Goal: Check status: Check status

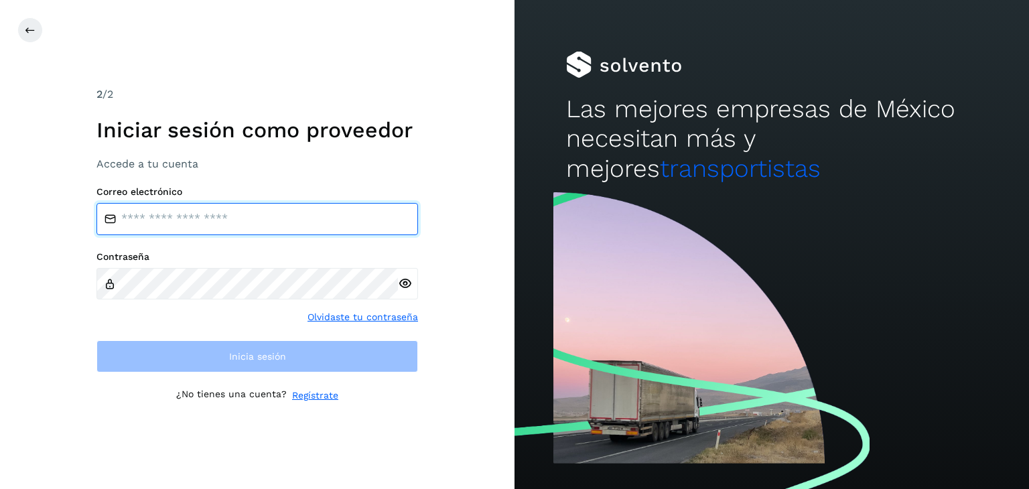
click at [236, 229] on input "email" at bounding box center [258, 219] width 322 height 32
type input "**********"
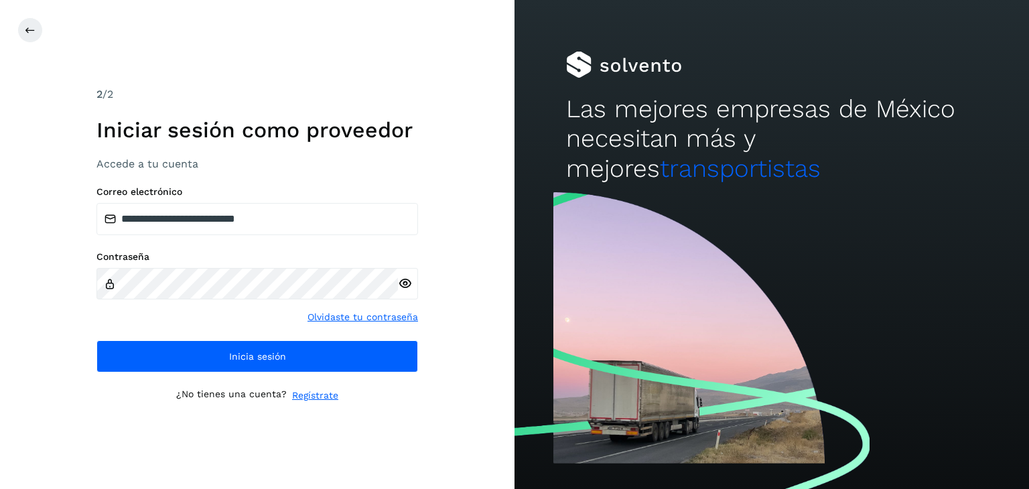
click at [407, 287] on icon at bounding box center [405, 284] width 14 height 14
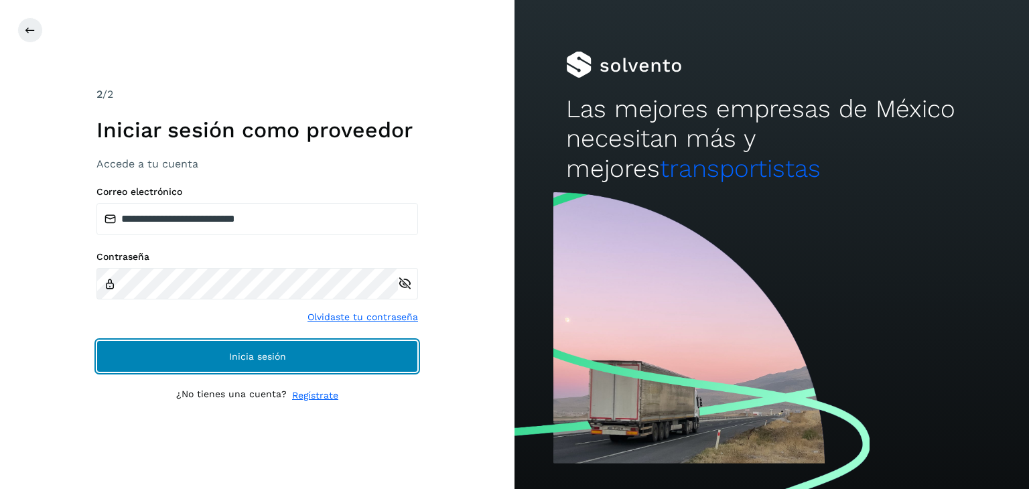
click at [394, 352] on button "Inicia sesión" at bounding box center [258, 356] width 322 height 32
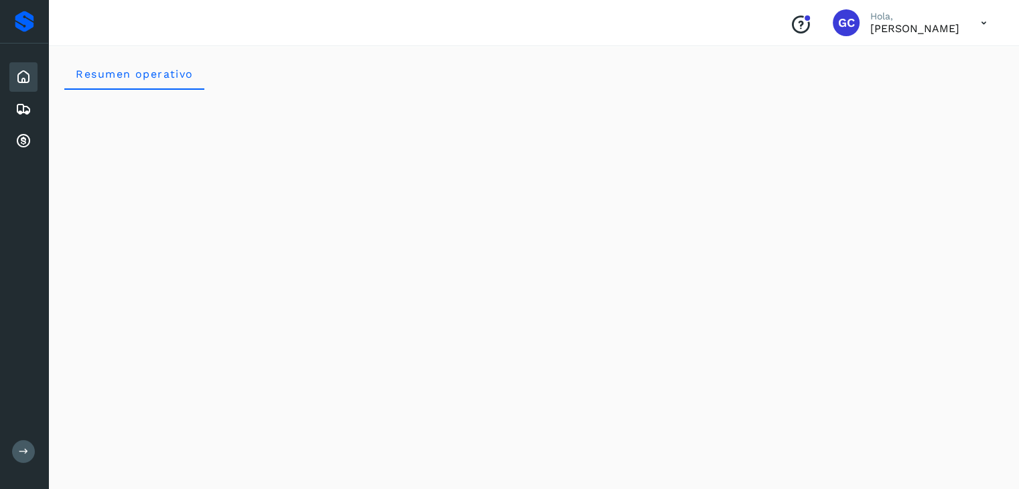
click at [27, 452] on icon at bounding box center [24, 452] width 10 height 10
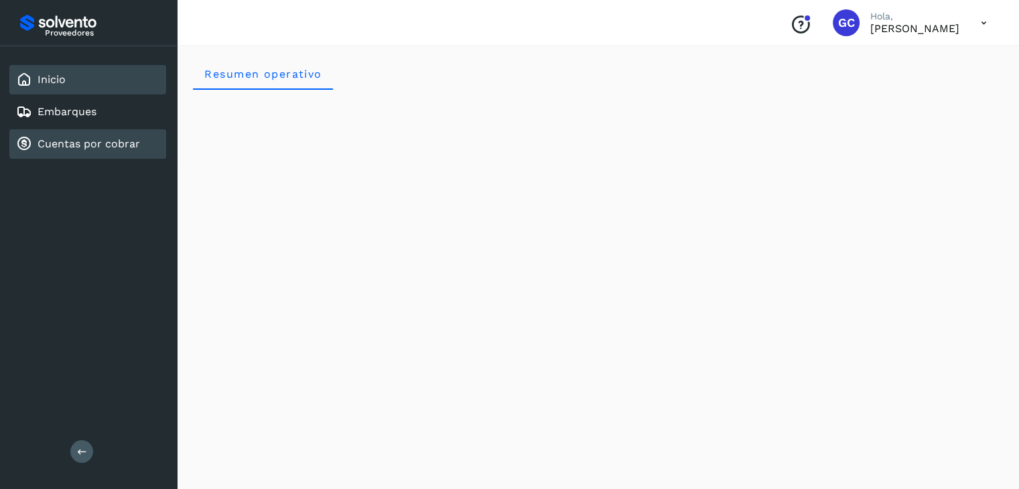
click at [108, 140] on link "Cuentas por cobrar" at bounding box center [89, 143] width 103 height 13
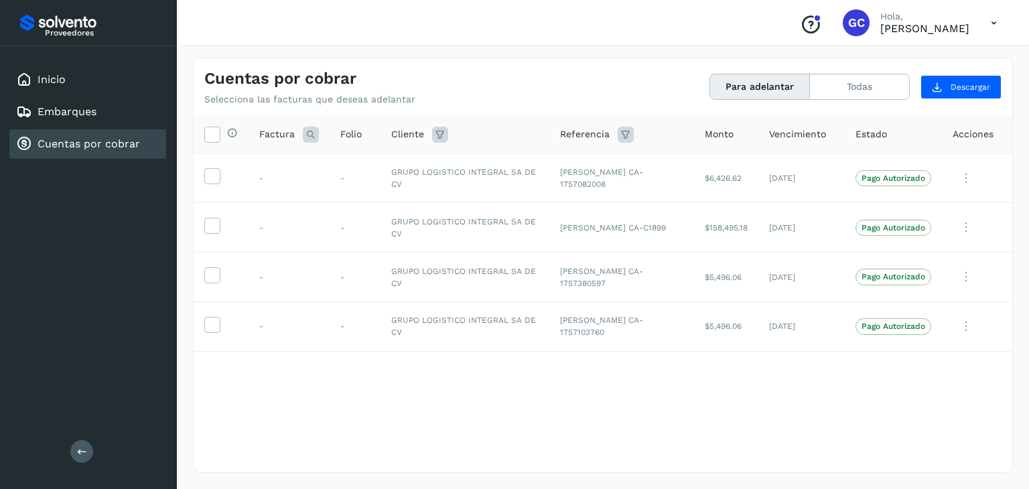
click at [737, 84] on button "Para adelantar" at bounding box center [760, 86] width 100 height 25
click at [862, 84] on button "Todas" at bounding box center [859, 86] width 99 height 25
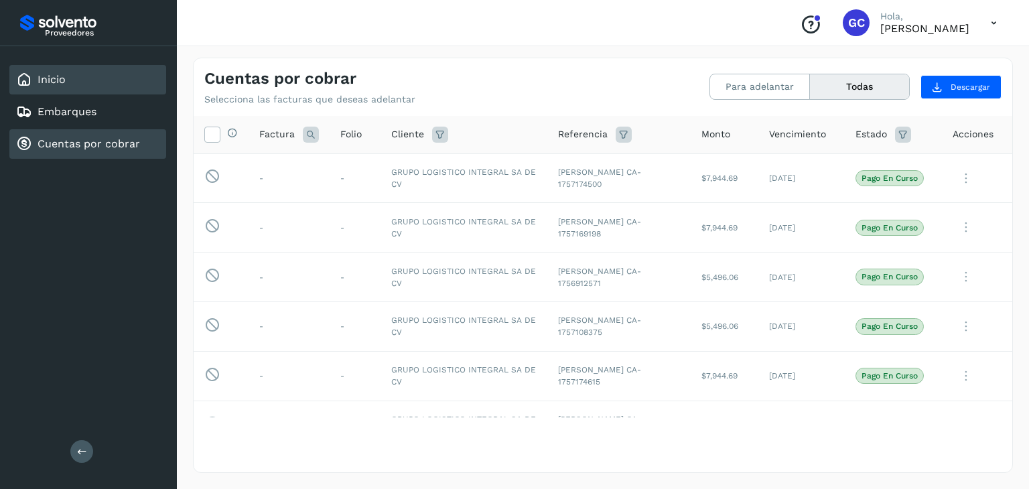
click at [56, 81] on link "Inicio" at bounding box center [52, 79] width 28 height 13
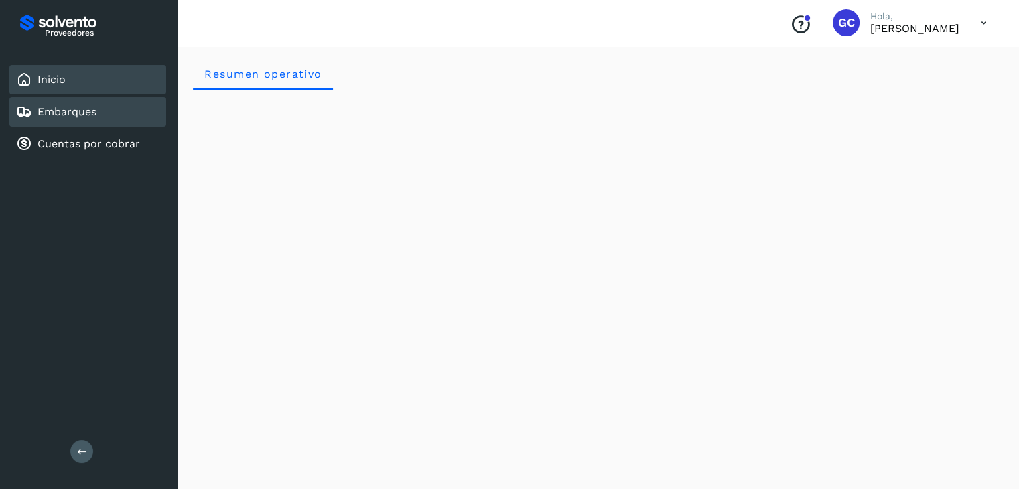
click at [78, 109] on link "Embarques" at bounding box center [67, 111] width 59 height 13
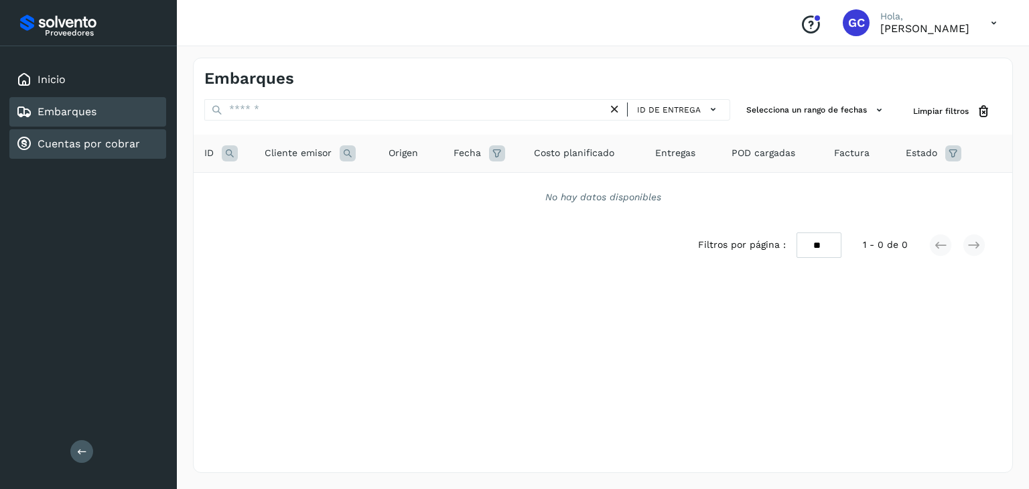
click at [74, 156] on div "Cuentas por cobrar" at bounding box center [87, 143] width 157 height 29
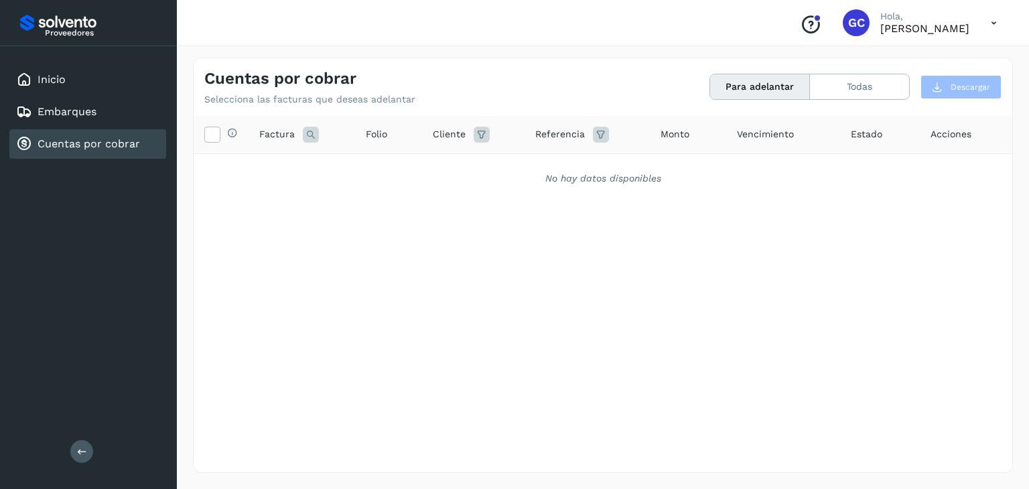
click at [740, 84] on button "Para adelantar" at bounding box center [760, 86] width 100 height 25
click at [838, 80] on button "Todas" at bounding box center [859, 86] width 99 height 25
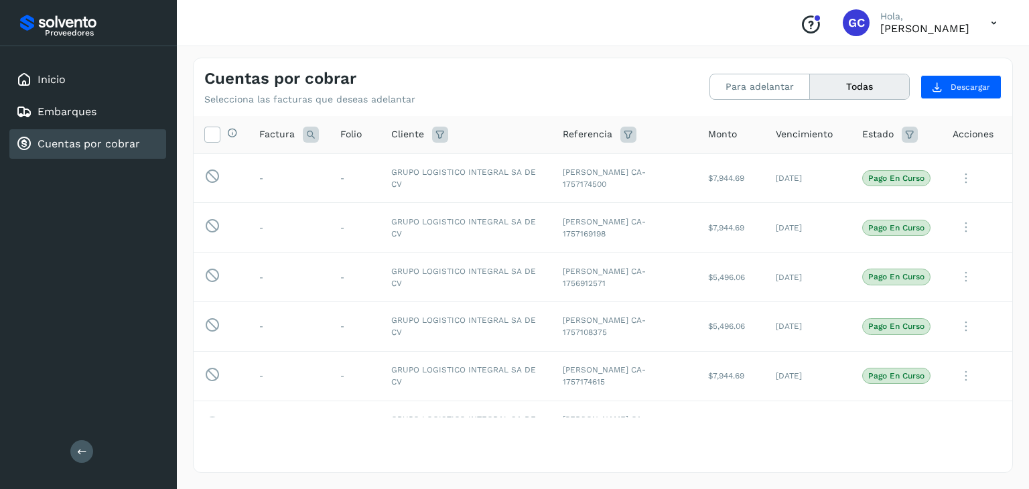
click at [995, 25] on icon at bounding box center [993, 22] width 27 height 27
click at [936, 65] on div "Cerrar sesión" at bounding box center [927, 60] width 159 height 25
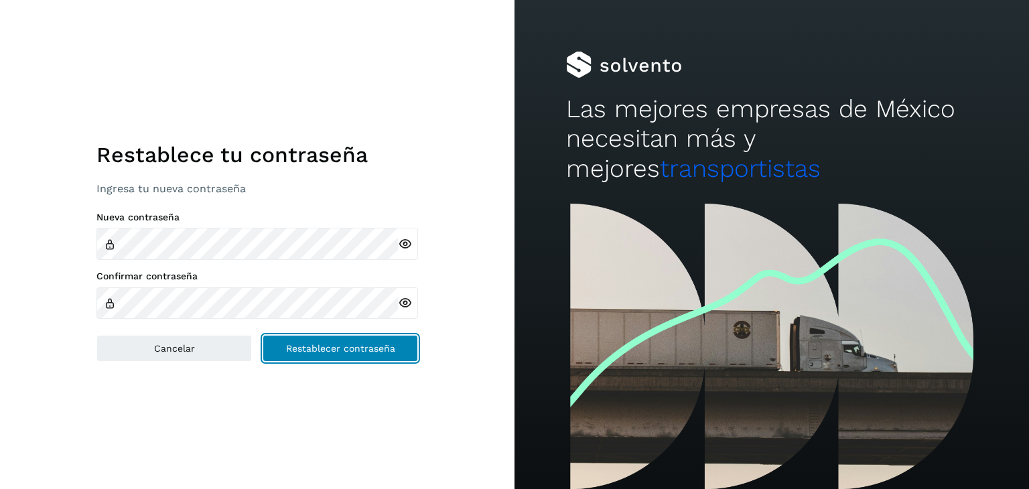
click at [362, 352] on span "Restablecer contraseña" at bounding box center [340, 348] width 109 height 9
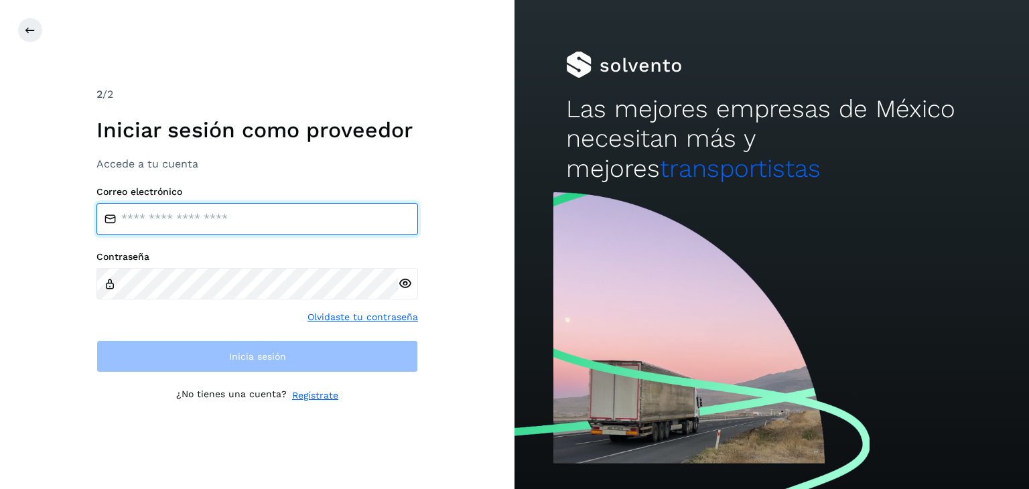
click at [271, 219] on input "email" at bounding box center [258, 219] width 322 height 32
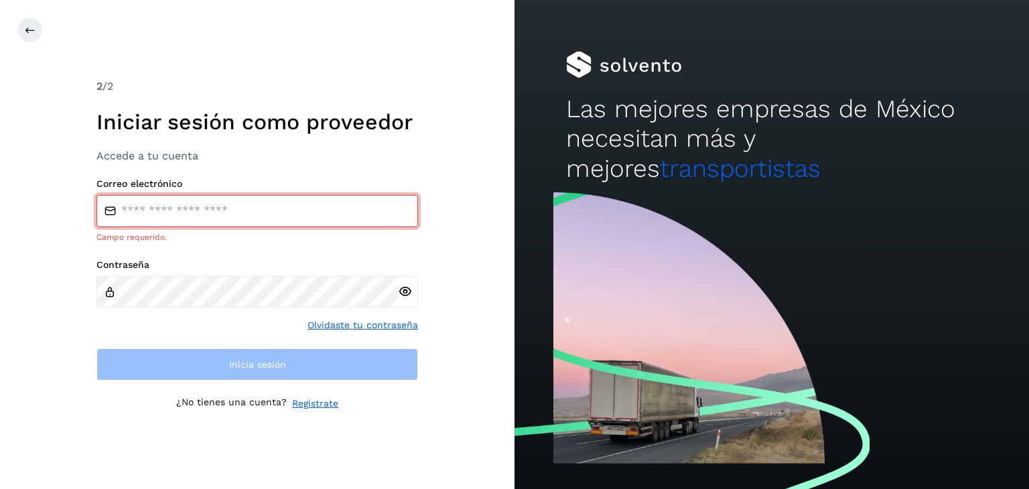
type input "**********"
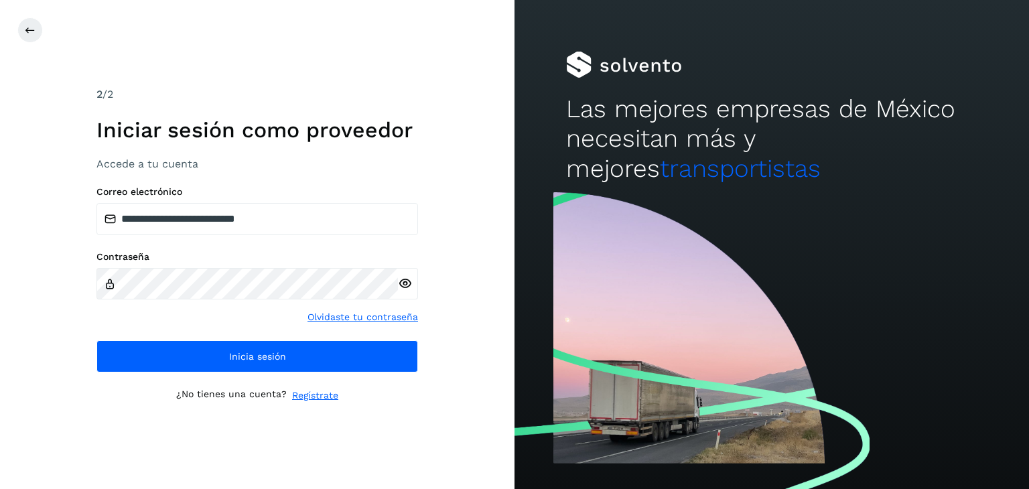
click at [403, 285] on icon at bounding box center [405, 284] width 14 height 14
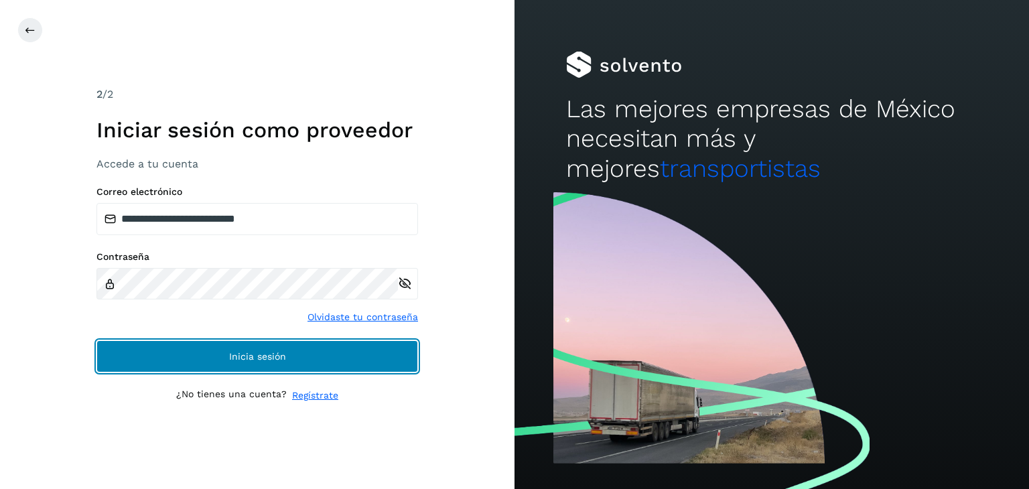
click at [315, 355] on button "Inicia sesión" at bounding box center [258, 356] width 322 height 32
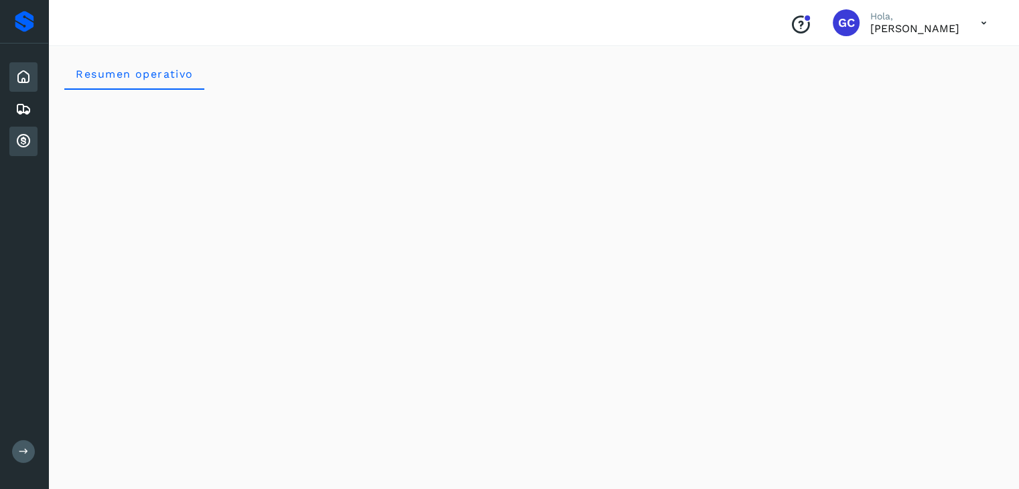
click at [29, 147] on icon at bounding box center [23, 141] width 16 height 16
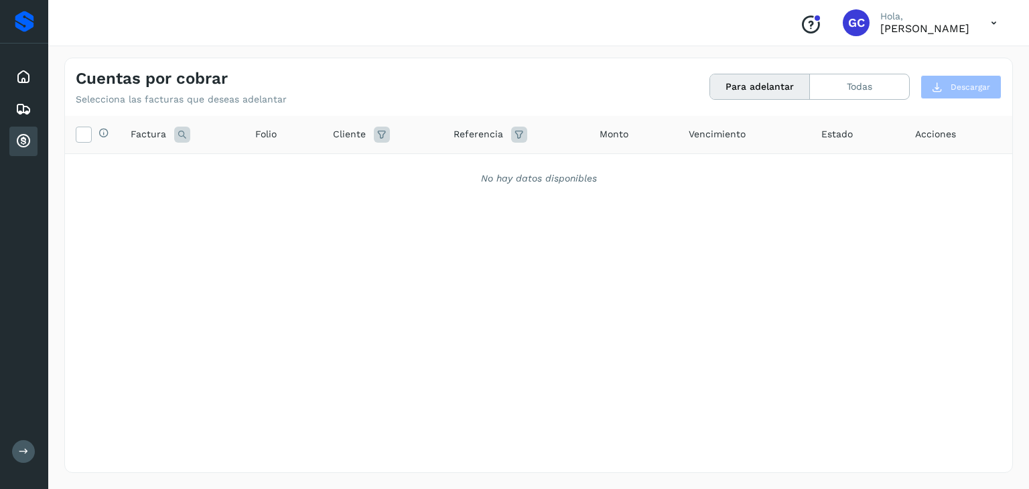
click at [751, 86] on button "Para adelantar" at bounding box center [760, 86] width 100 height 25
click at [892, 78] on button "Todas" at bounding box center [859, 86] width 99 height 25
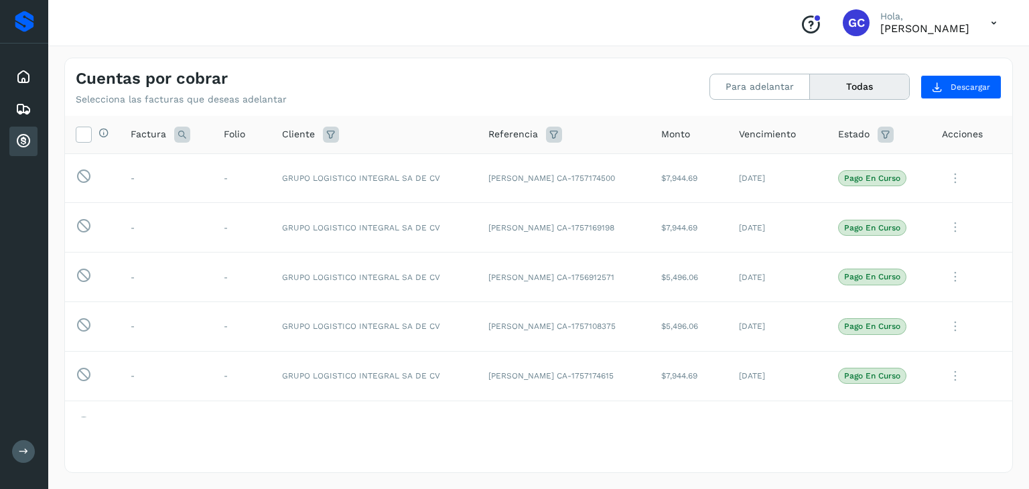
click at [990, 22] on icon at bounding box center [993, 22] width 27 height 27
click at [936, 59] on div "Cerrar sesión" at bounding box center [927, 60] width 159 height 25
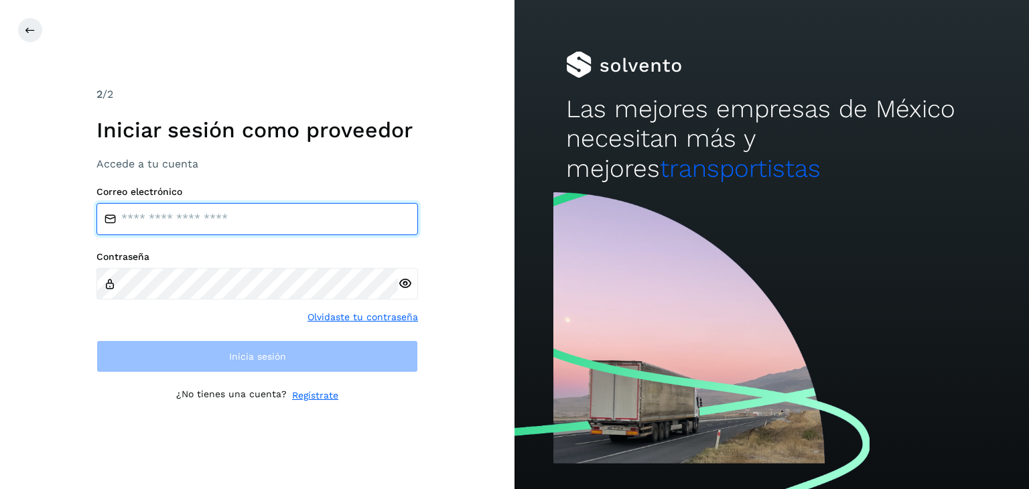
click at [244, 234] on input "email" at bounding box center [258, 219] width 322 height 32
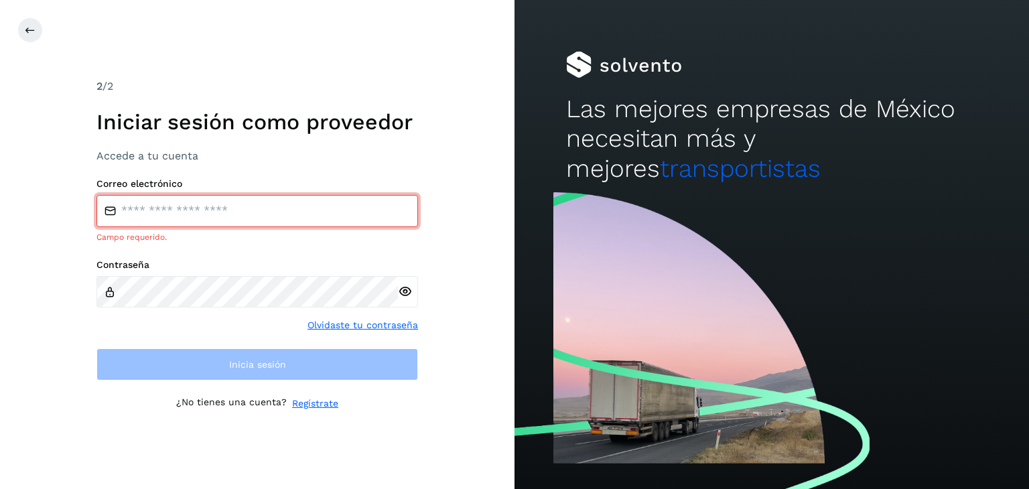
type input "**********"
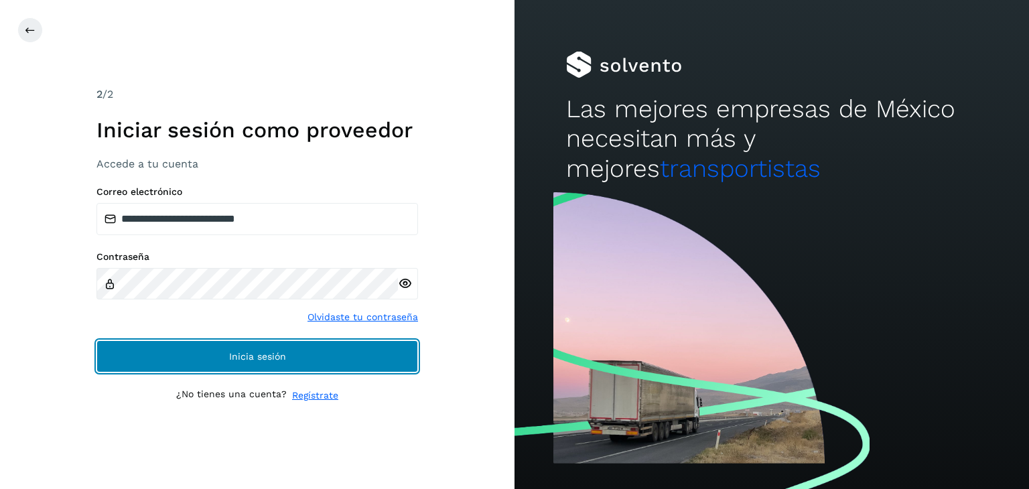
click at [245, 350] on button "Inicia sesión" at bounding box center [258, 356] width 322 height 32
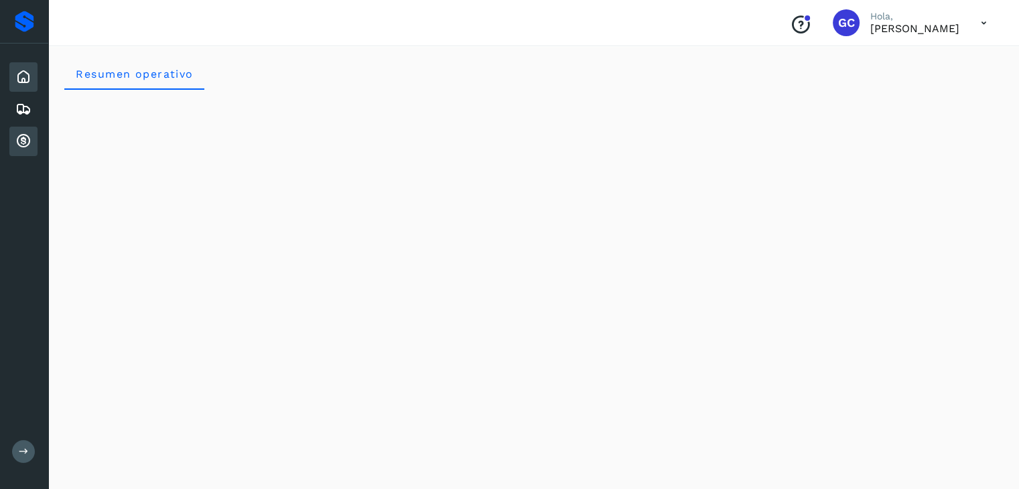
click at [21, 138] on icon at bounding box center [23, 141] width 16 height 16
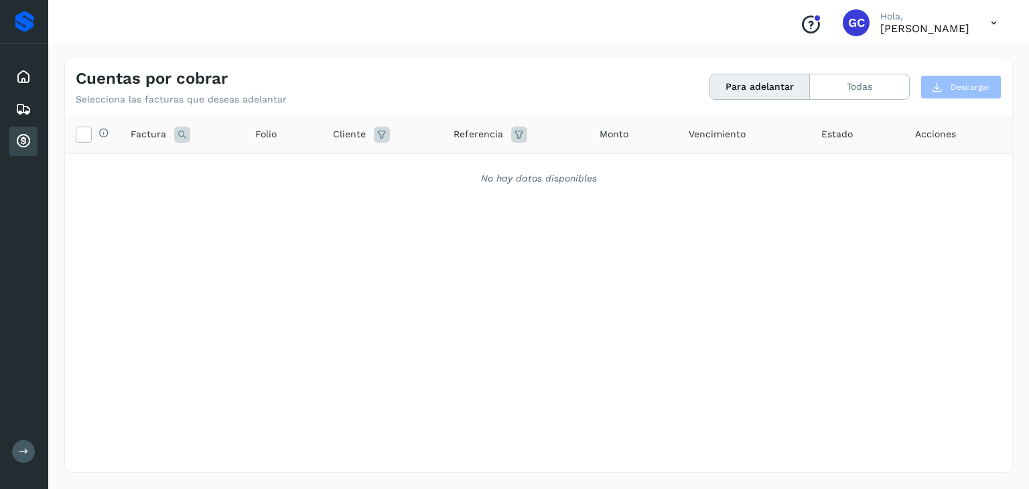
click at [771, 86] on button "Para adelantar" at bounding box center [760, 86] width 100 height 25
click at [862, 84] on button "Todas" at bounding box center [859, 86] width 99 height 25
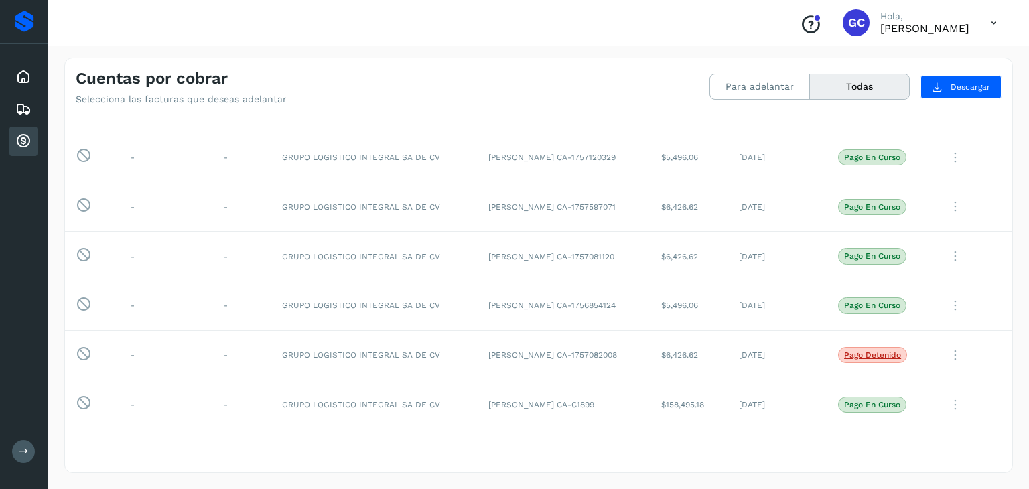
scroll to position [295, 0]
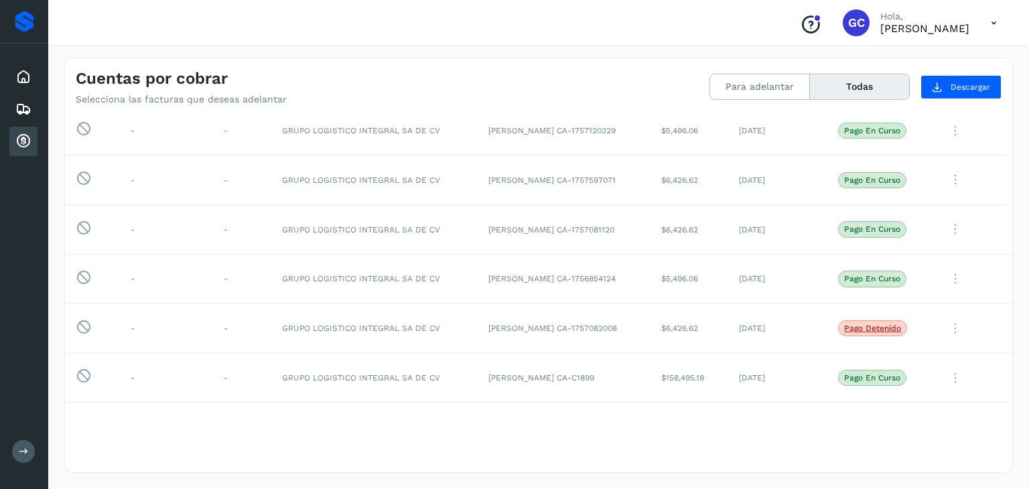
click at [988, 22] on icon at bounding box center [993, 22] width 27 height 27
click at [928, 74] on div "Cerrar sesión" at bounding box center [927, 60] width 159 height 47
click at [986, 21] on icon at bounding box center [993, 22] width 27 height 27
click at [935, 62] on div "Cerrar sesión" at bounding box center [927, 60] width 159 height 25
